Goal: Task Accomplishment & Management: Use online tool/utility

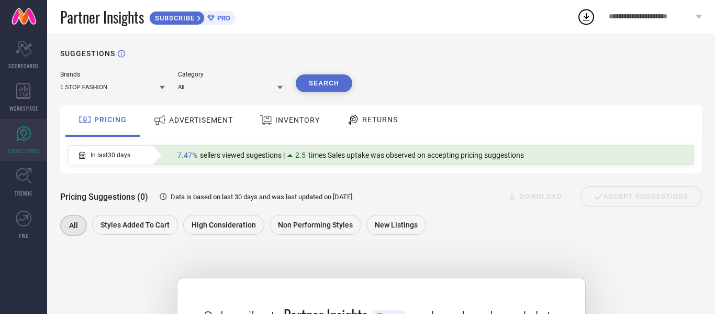
click at [464, 55] on div "SUGGESTIONS" at bounding box center [381, 53] width 642 height 8
click at [195, 121] on span "ADVERTISEMENT" at bounding box center [201, 120] width 64 height 8
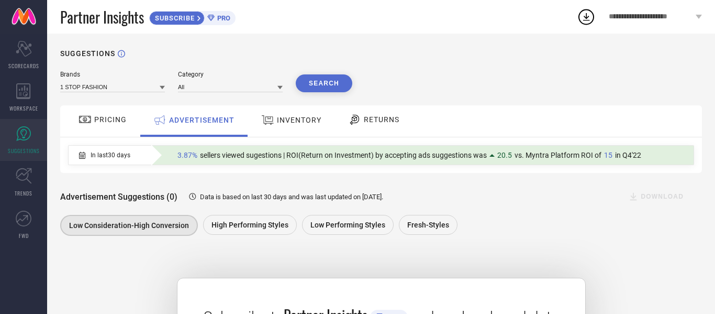
click at [291, 111] on div "INVENTORY" at bounding box center [291, 119] width 65 height 19
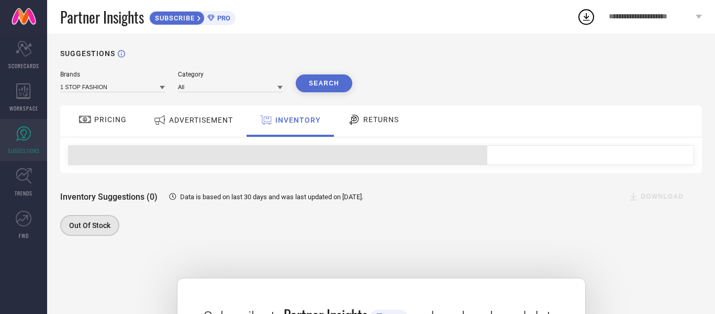
click at [387, 121] on span "RETURNS" at bounding box center [381, 119] width 36 height 8
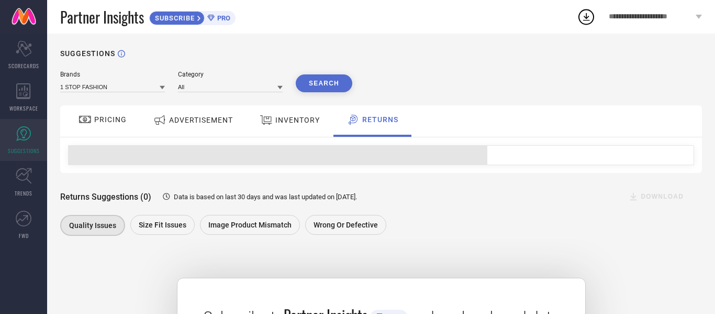
click at [105, 117] on span "PRICING" at bounding box center [110, 119] width 32 height 8
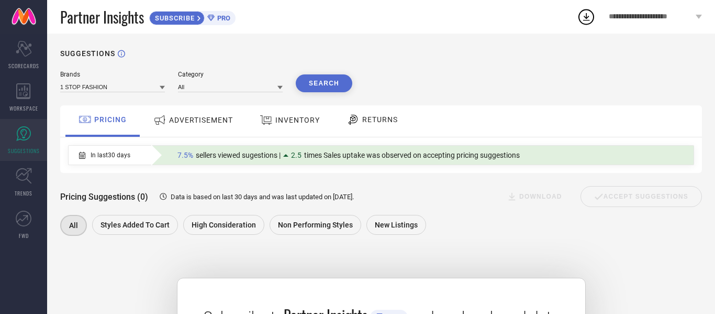
click at [160, 87] on icon at bounding box center [162, 87] width 5 height 5
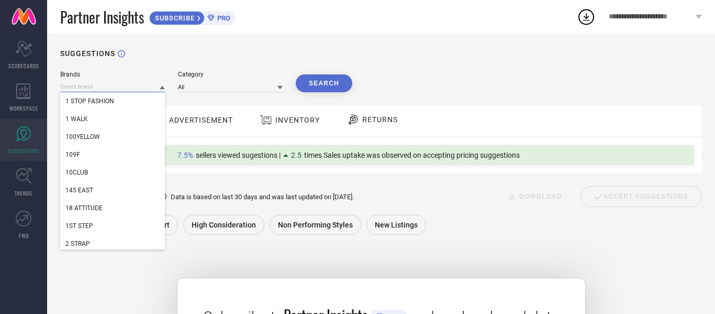
click at [116, 85] on input at bounding box center [112, 86] width 105 height 11
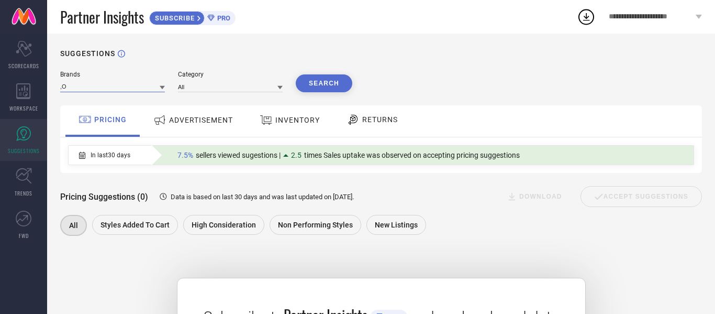
type input ","
type input "MINIMALIST"
click at [336, 89] on button "Search" at bounding box center [324, 83] width 57 height 18
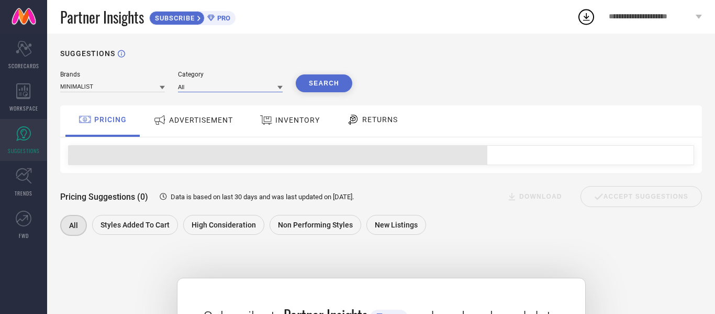
click at [268, 91] on input at bounding box center [230, 86] width 105 height 11
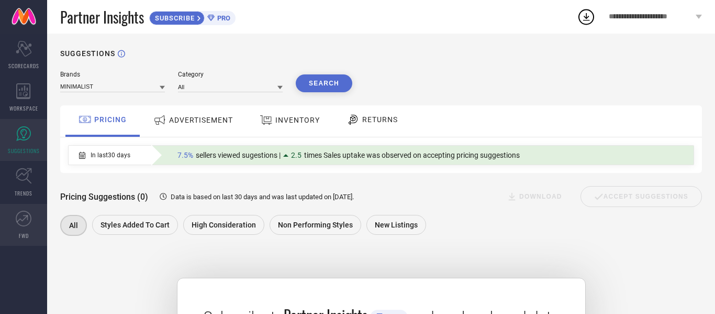
click at [12, 226] on link "FWD" at bounding box center [23, 225] width 47 height 42
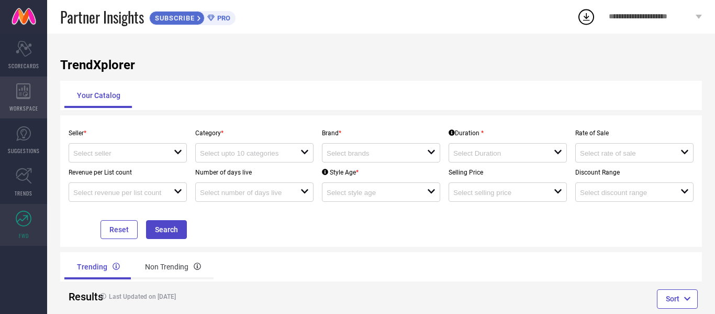
click at [26, 95] on icon at bounding box center [23, 91] width 14 height 16
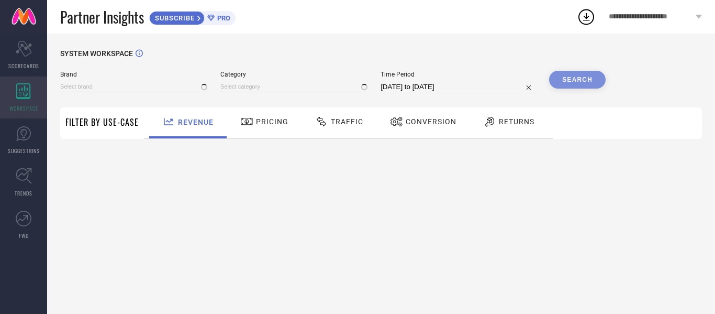
type input "1 STOP FASHION"
type input "All"
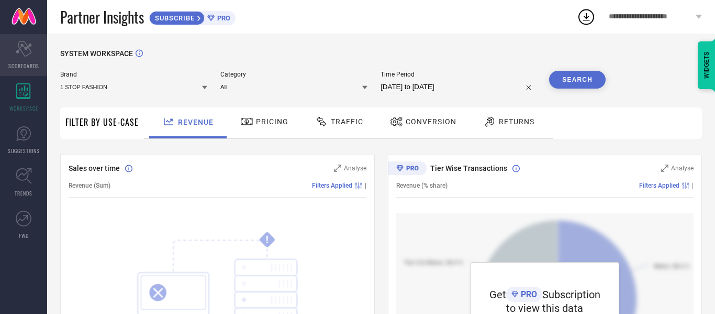
click at [19, 46] on icon "Scorecard" at bounding box center [24, 49] width 16 height 16
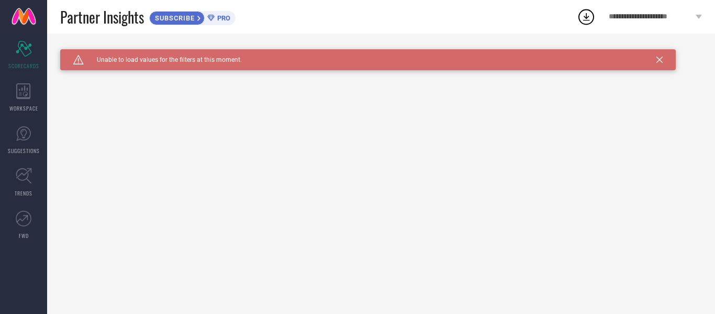
click at [218, 24] on div "SUBSCRIBE PRO" at bounding box center [192, 18] width 86 height 14
